Goal: Answer question/provide support: Share knowledge or assist other users

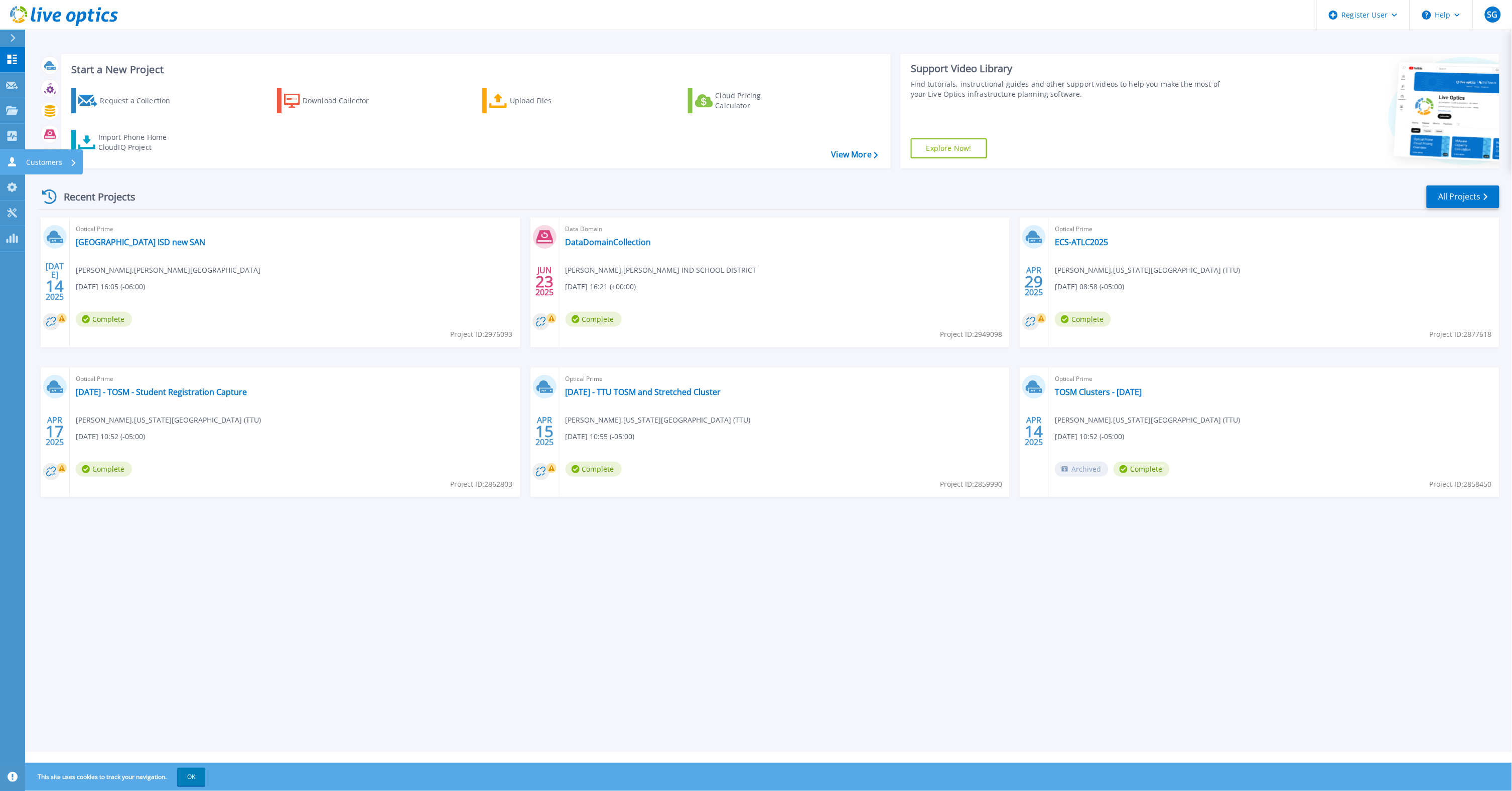
click at [59, 162] on p "Customers" at bounding box center [44, 162] width 37 height 26
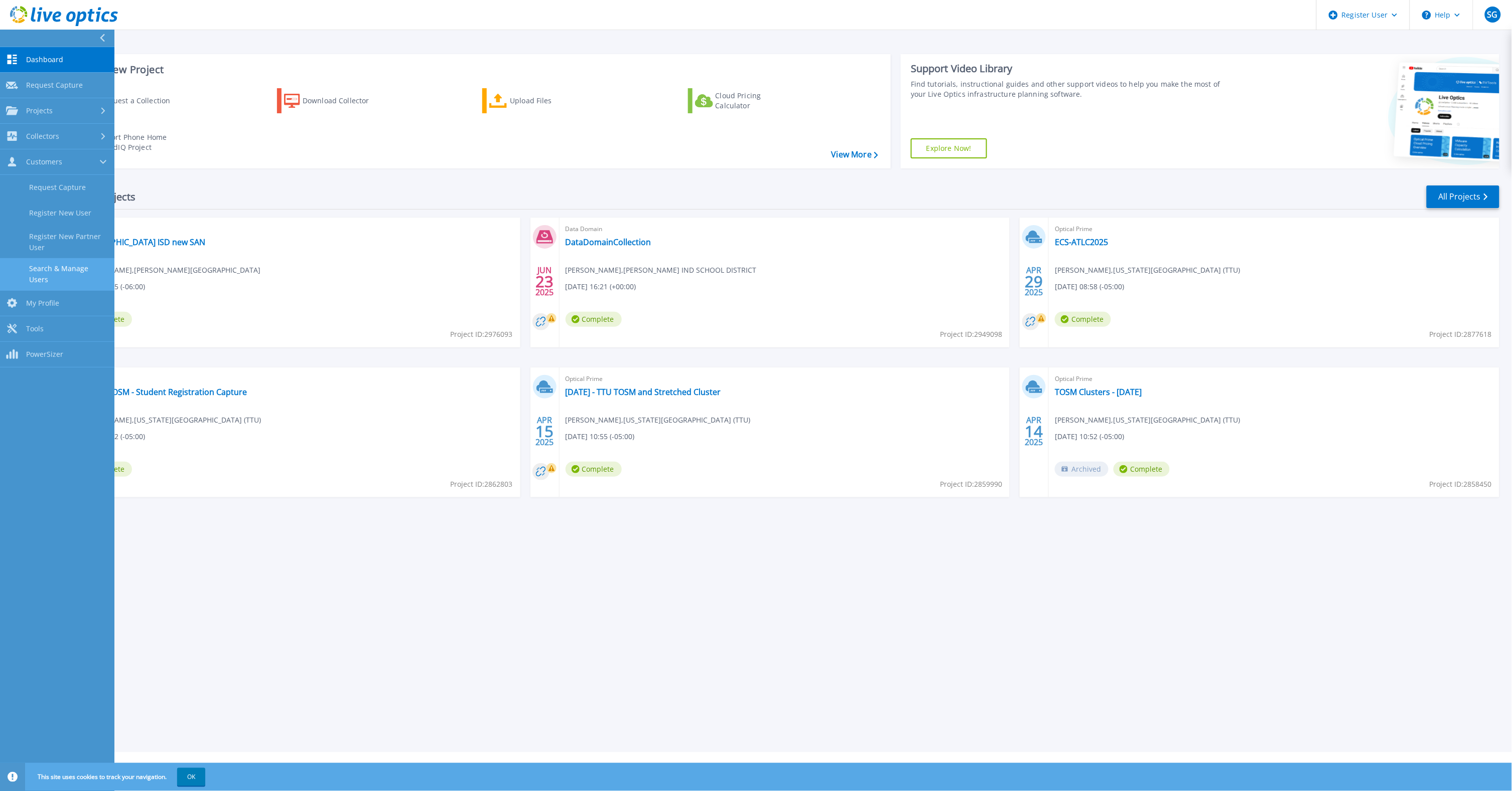
click at [85, 267] on link "Search & Manage Users" at bounding box center [57, 275] width 114 height 32
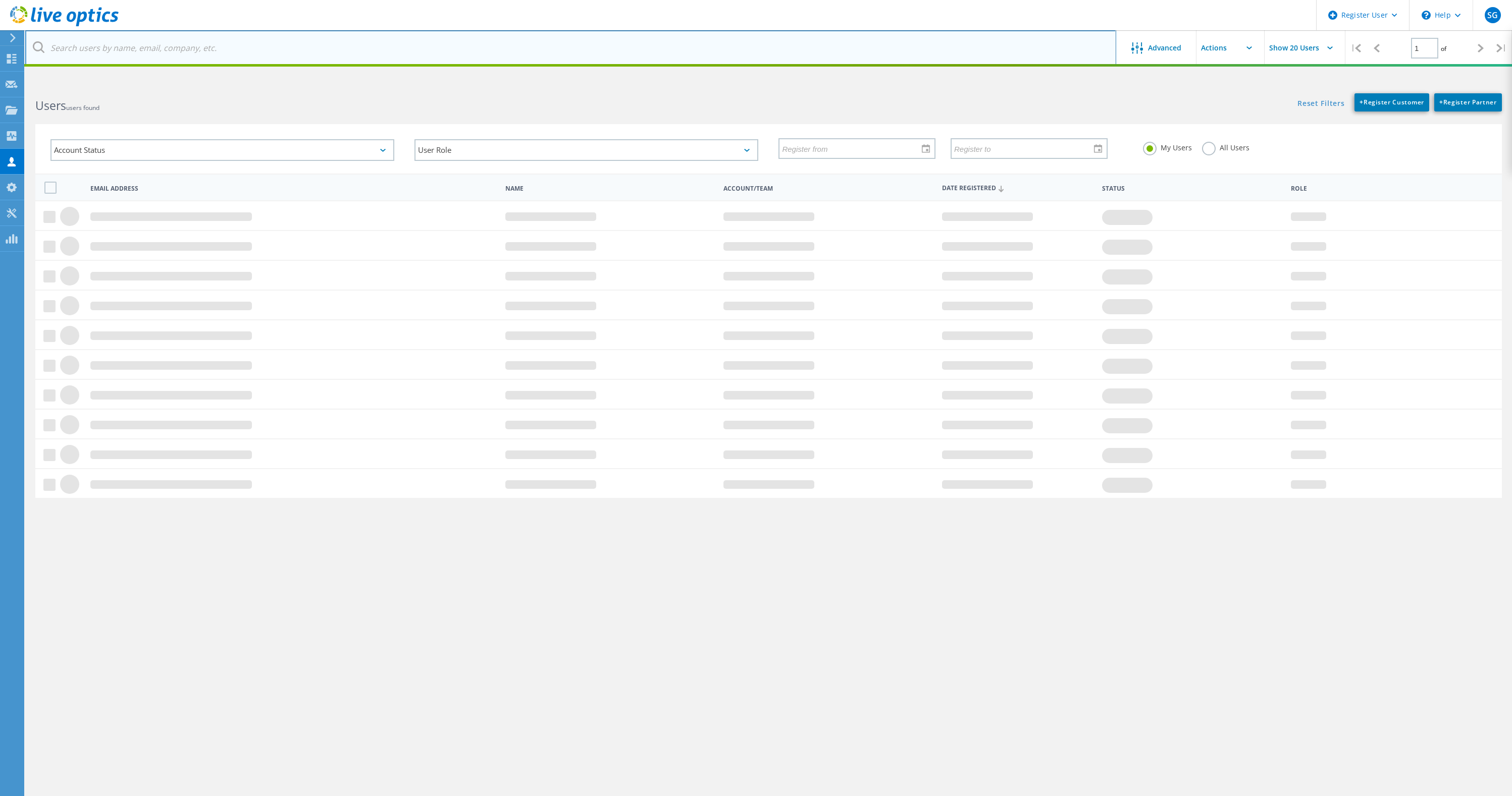
click at [215, 46] on input "text" at bounding box center [571, 48] width 1091 height 35
paste input "[EMAIL_ADDRESS][DOMAIN_NAME]"
type input "[EMAIL_ADDRESS][DOMAIN_NAME]"
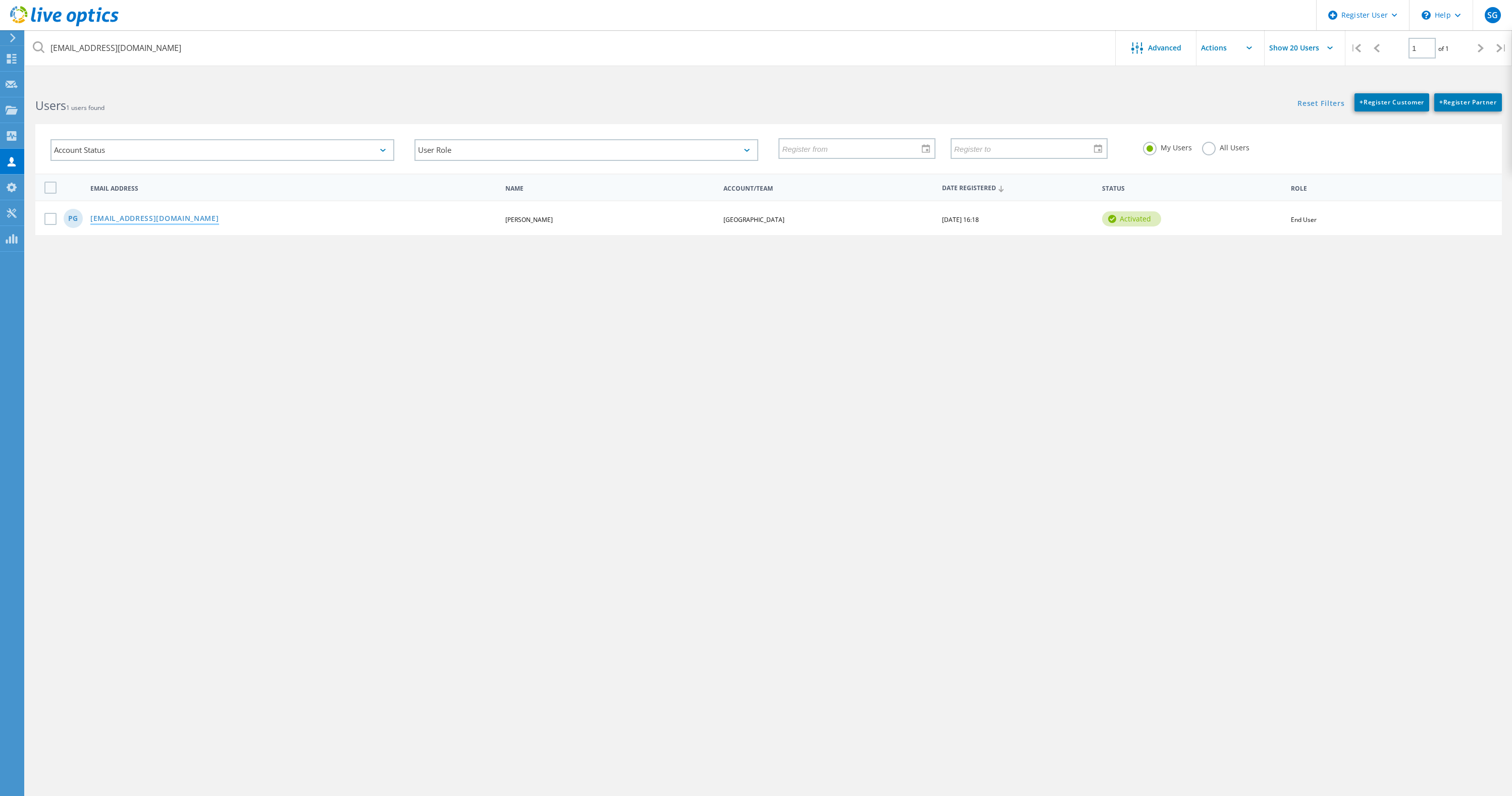
click at [108, 217] on link "pgonza62@epcc.edu" at bounding box center [154, 219] width 129 height 9
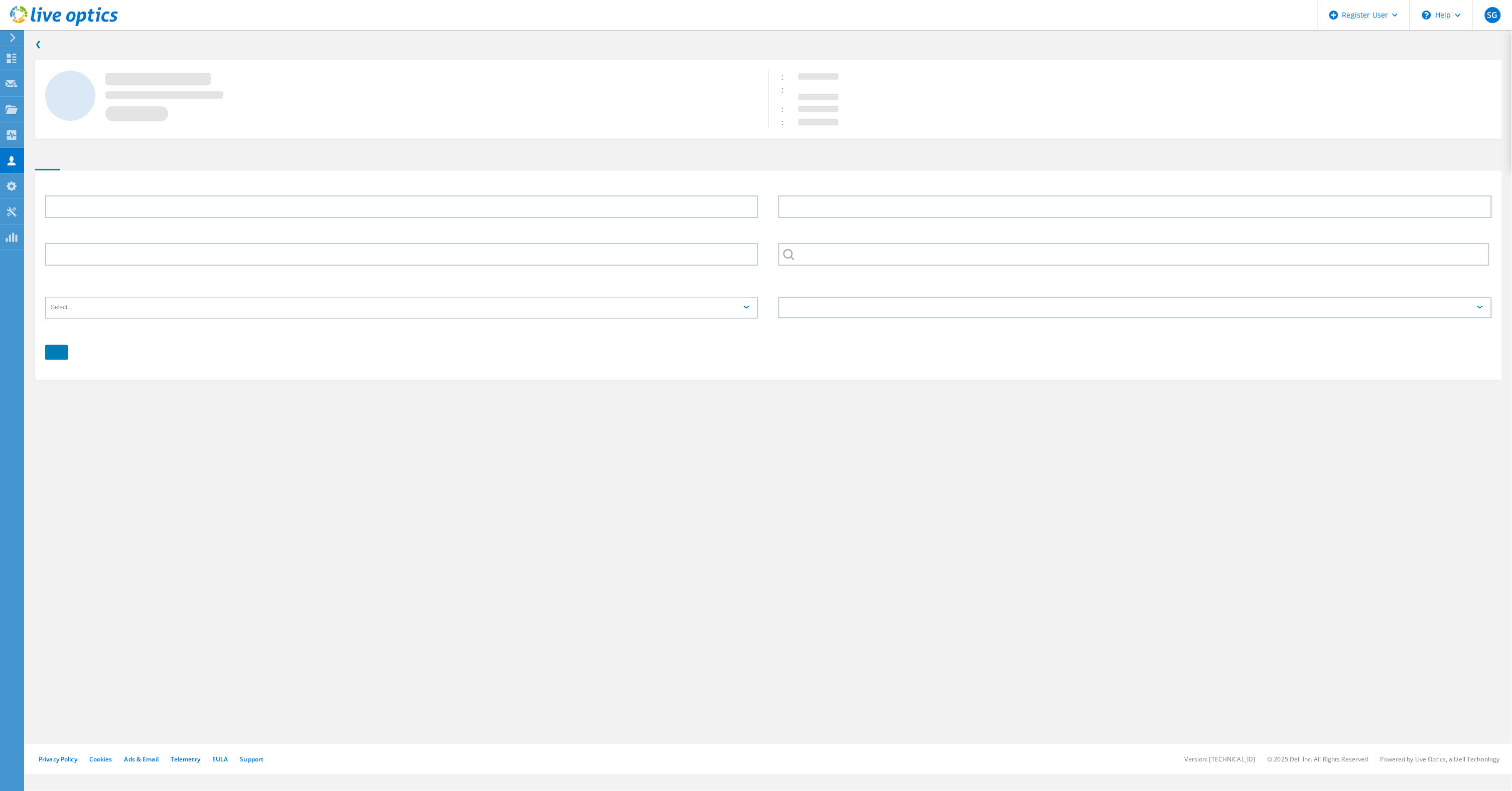
type input "Patty"
type input "Gonzalez"
type input "915-831-6491"
type input "EL PASO COMMUNITY COLLEGE"
type input "English"
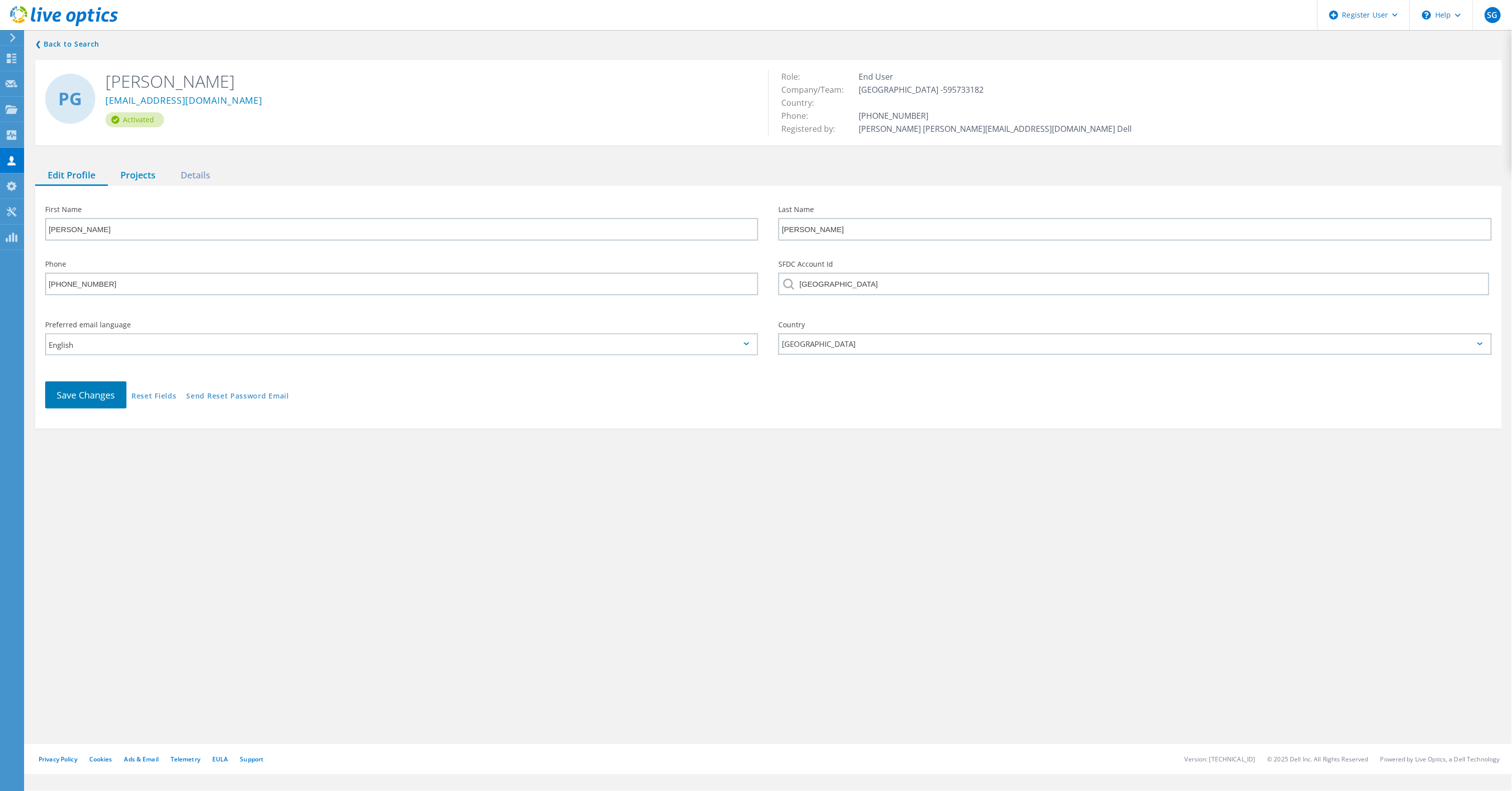
click at [139, 170] on div "Projects" at bounding box center [138, 176] width 60 height 21
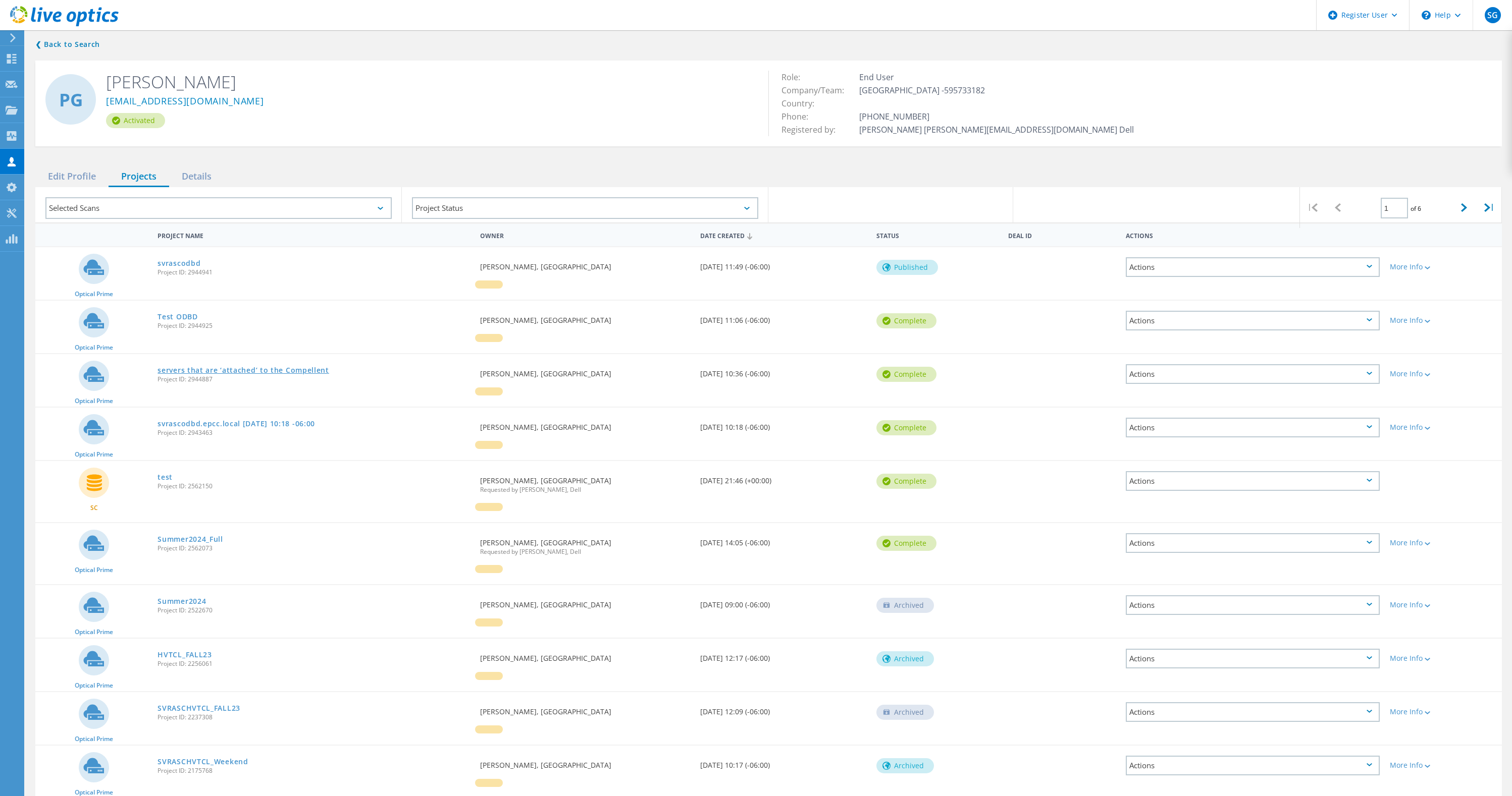
click at [171, 374] on link "servers that are ‘attached’ to the Compellent" at bounding box center [243, 370] width 172 height 7
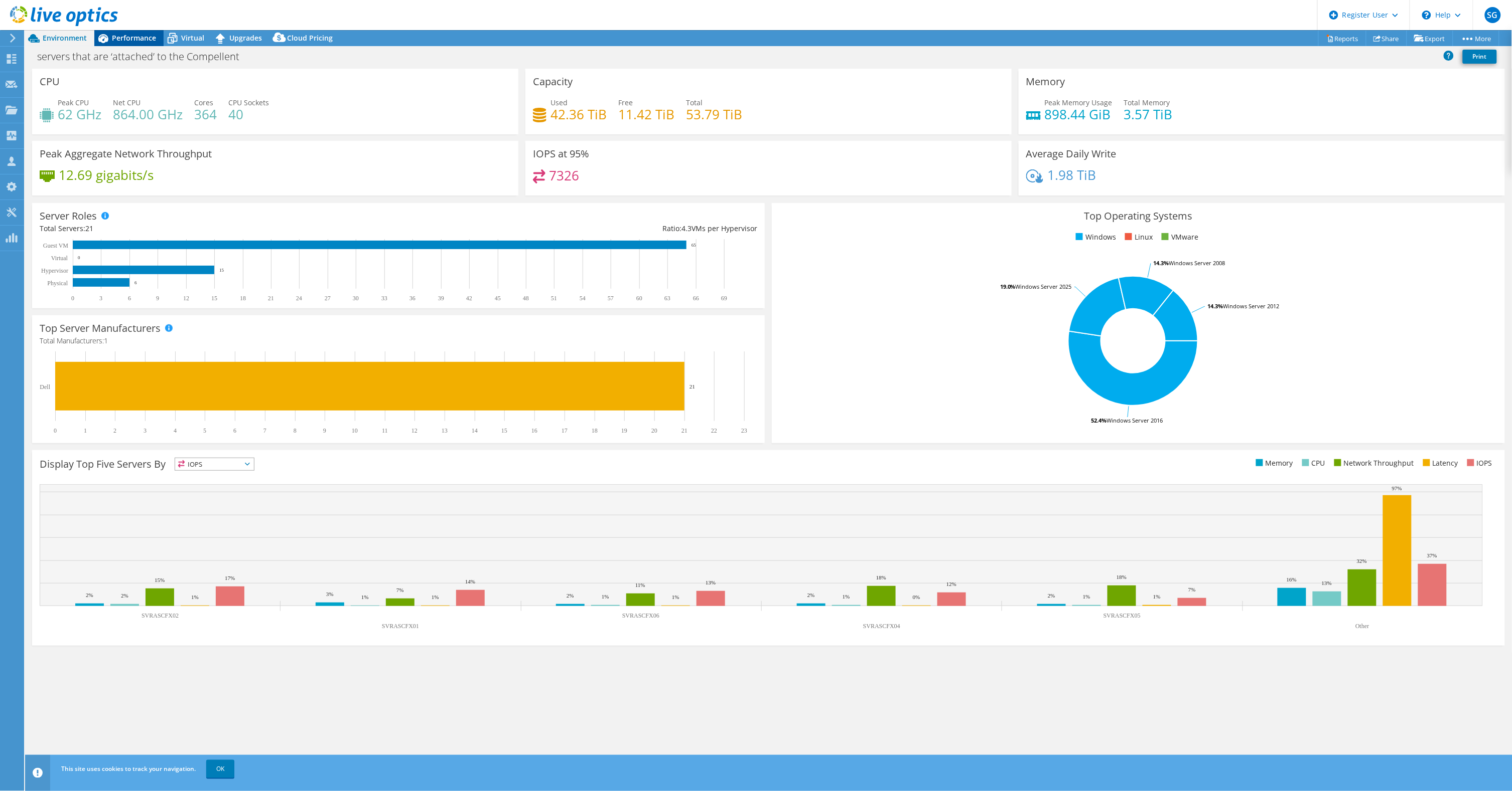
click at [132, 35] on span "Performance" at bounding box center [134, 38] width 44 height 10
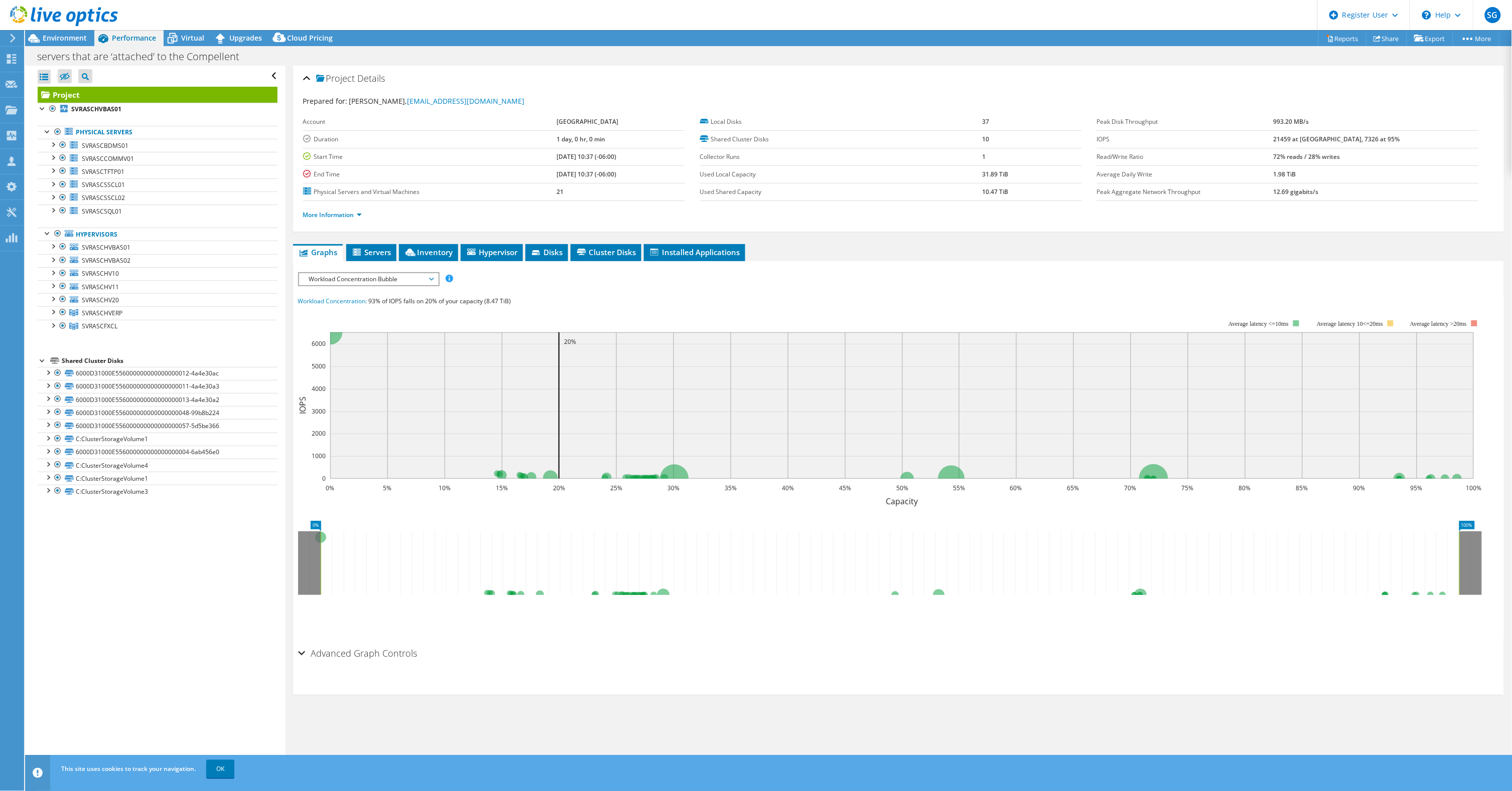
click at [430, 281] on span "Workload Concentration Bubble" at bounding box center [368, 278] width 129 height 12
click at [388, 396] on li "All" at bounding box center [368, 399] width 139 height 12
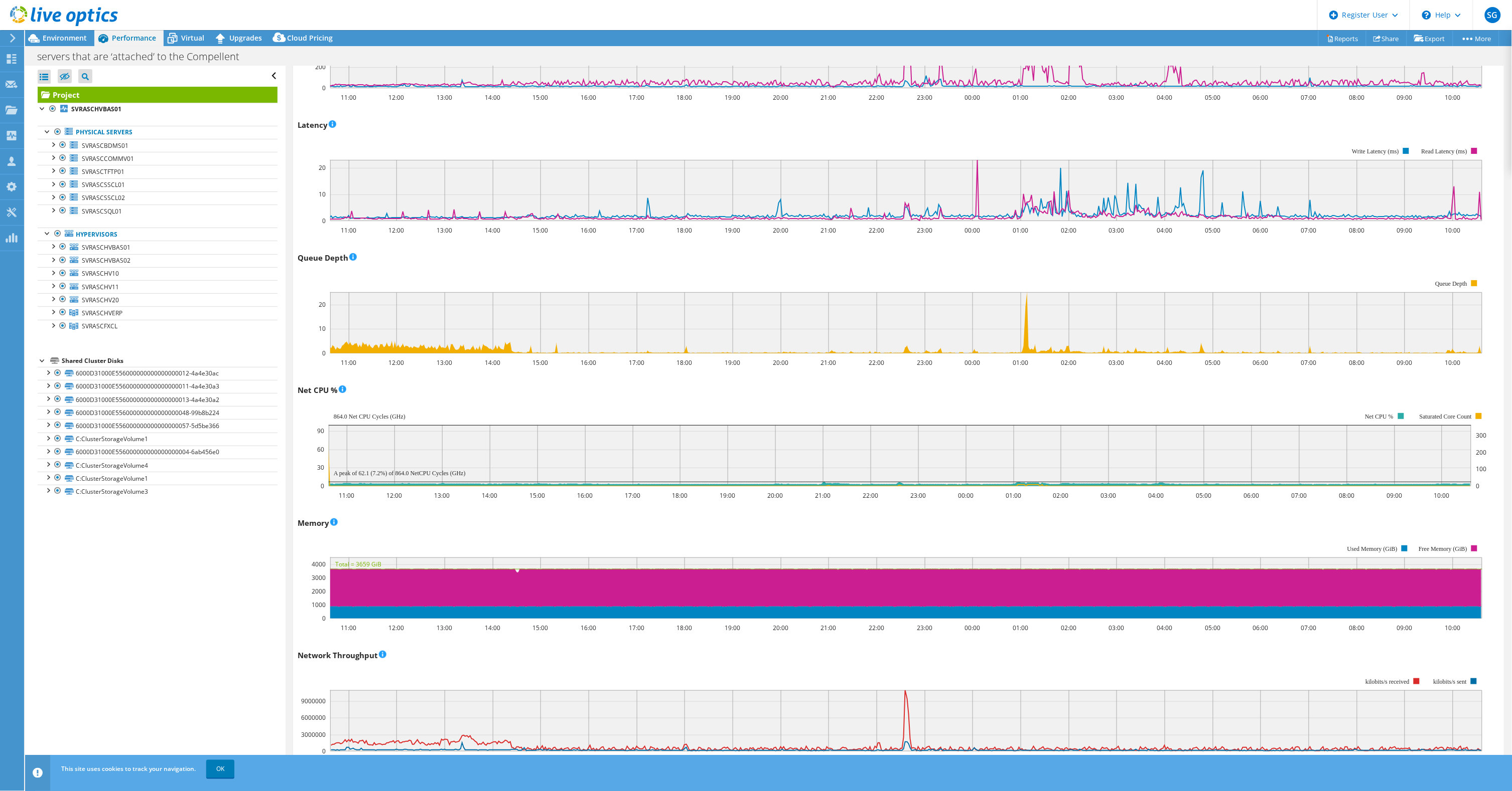
scroll to position [627, 0]
